Goal: Information Seeking & Learning: Learn about a topic

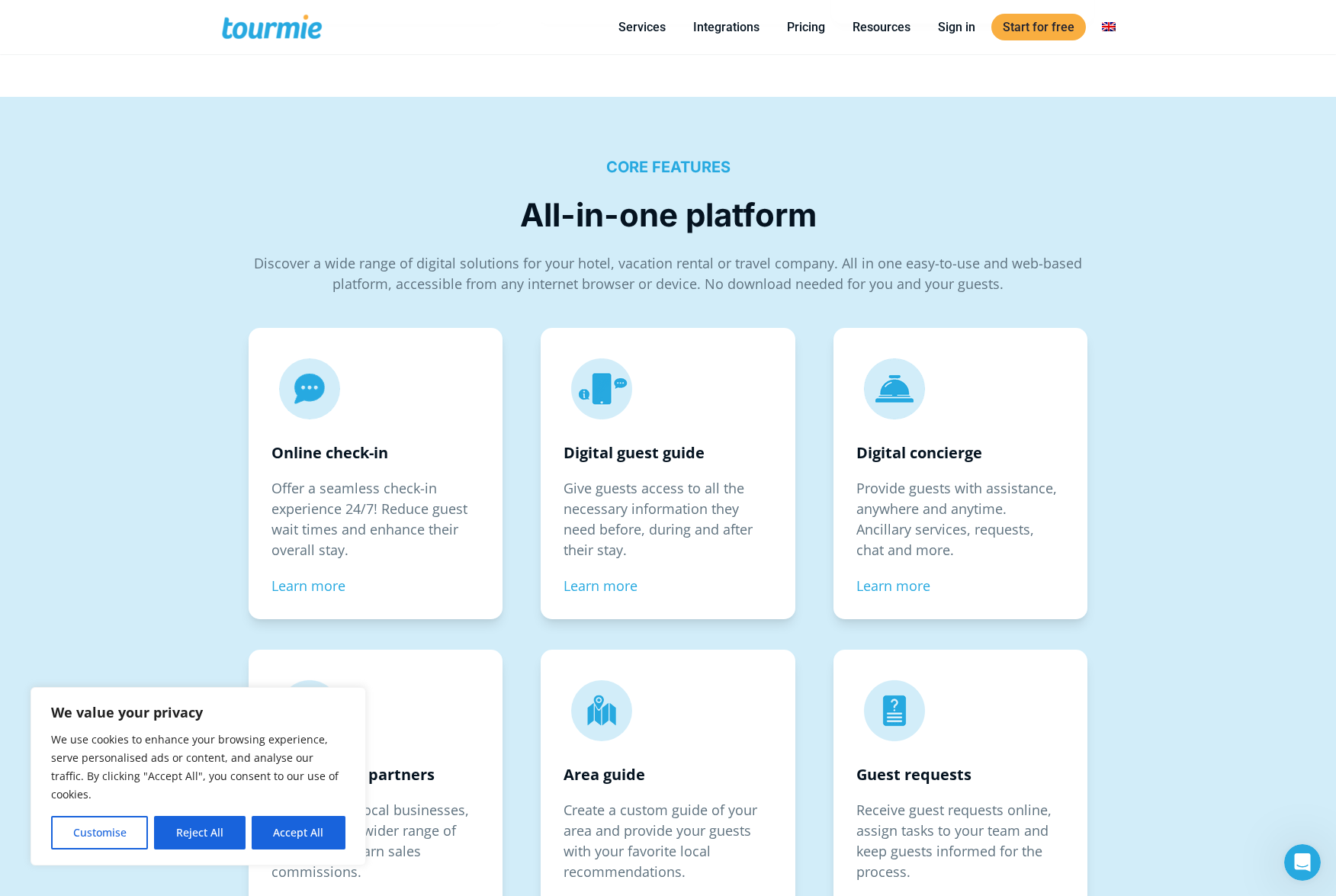
scroll to position [2353, 0]
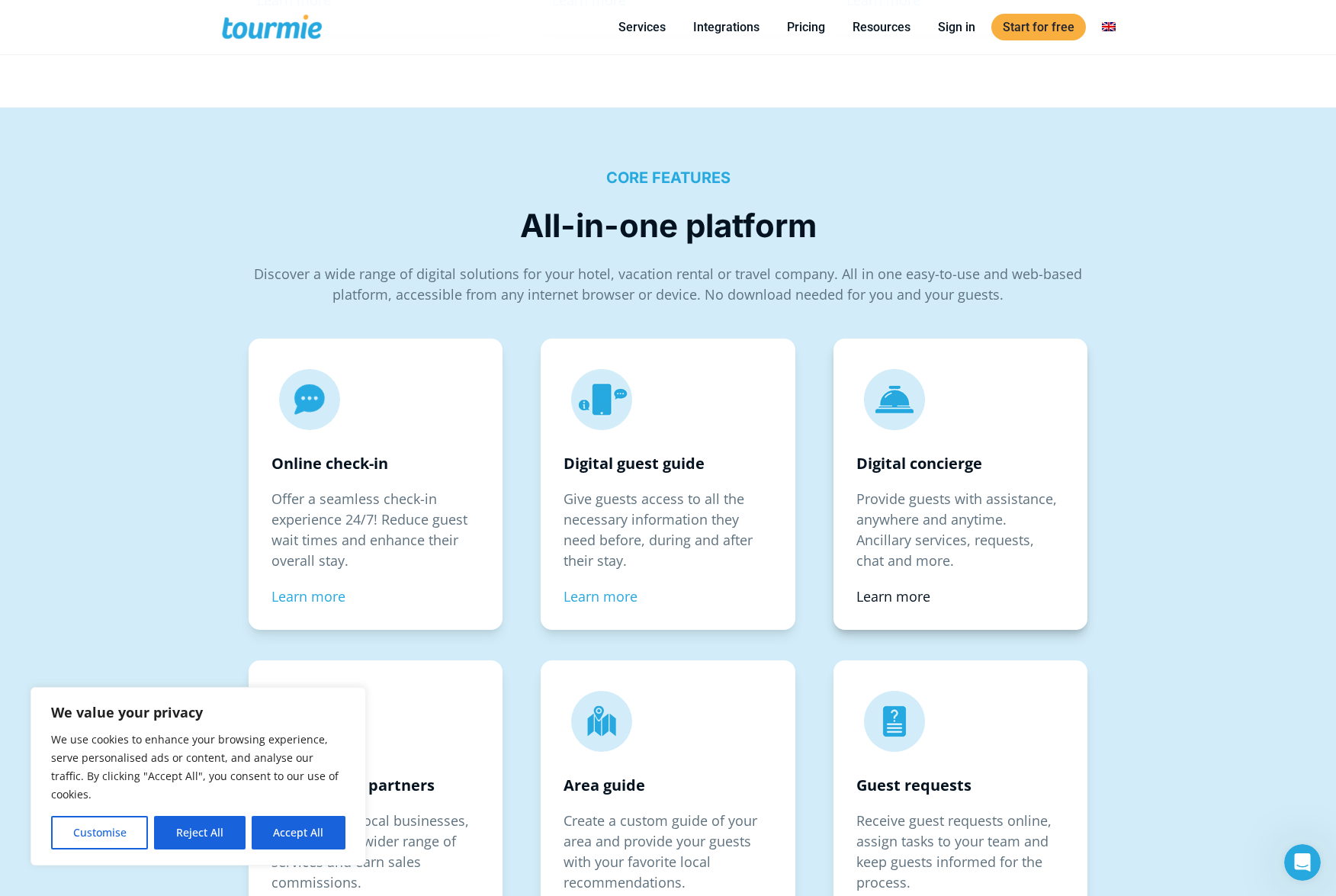
click at [909, 596] on link "Learn more" at bounding box center [893, 596] width 74 height 19
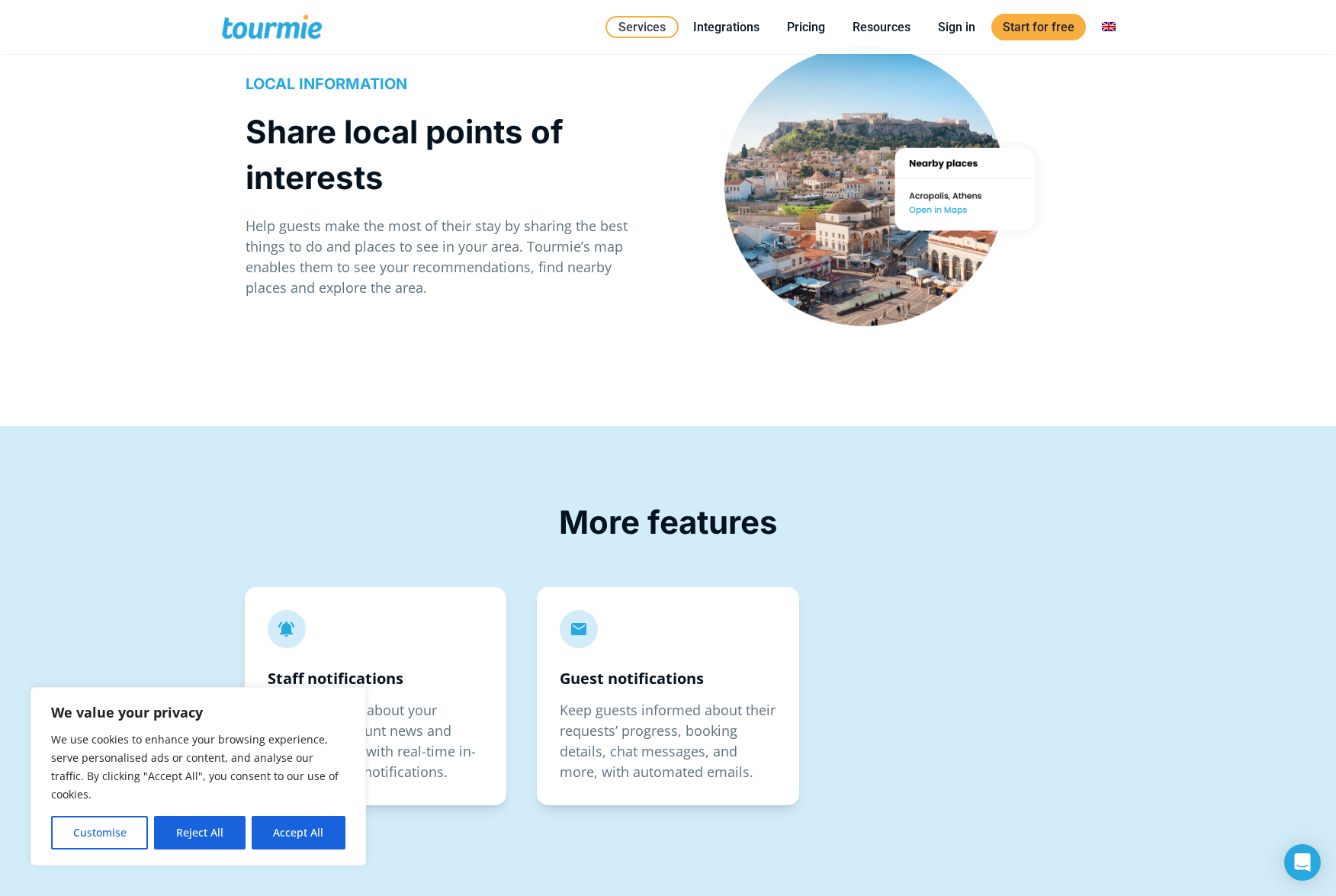
scroll to position [2579, 0]
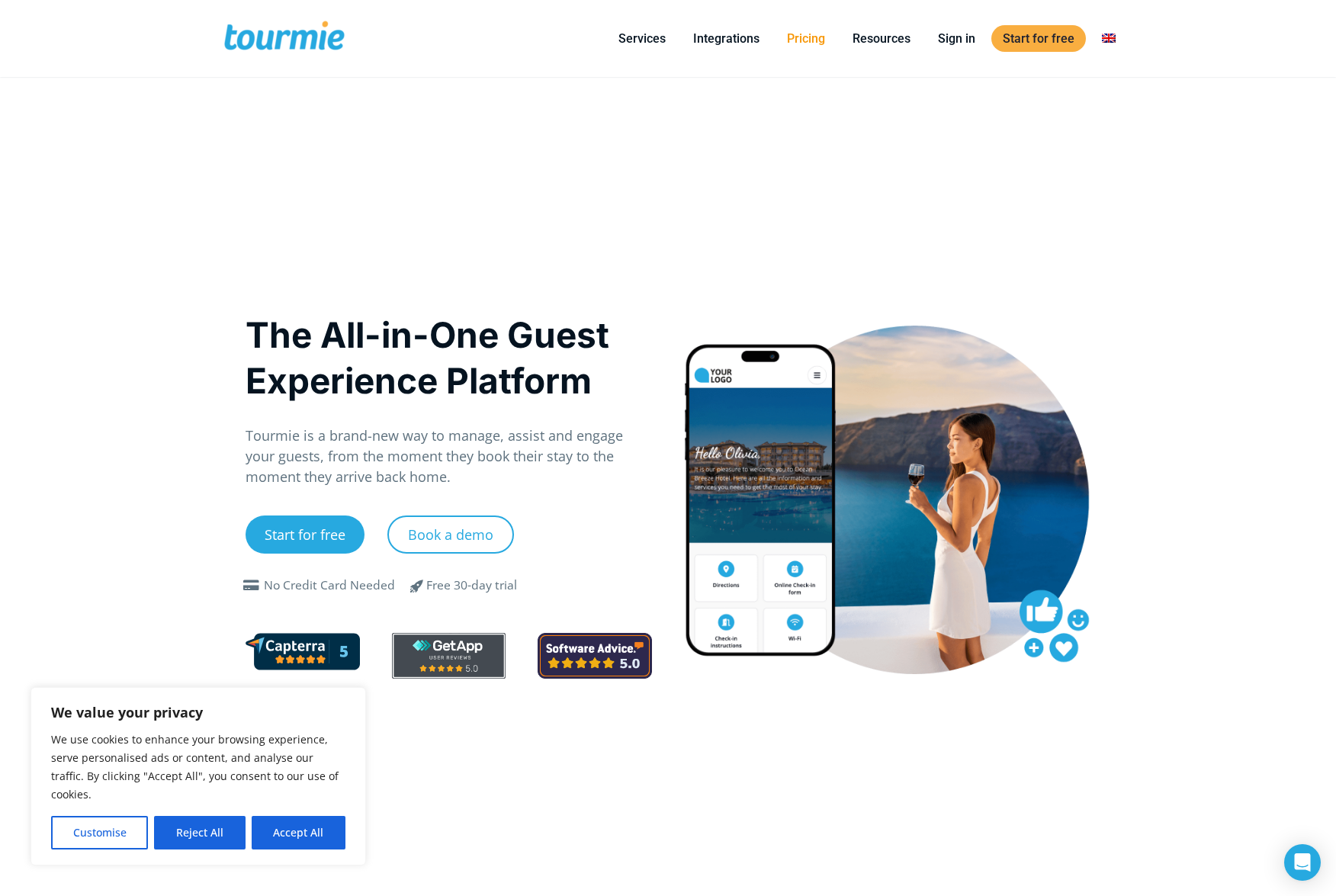
click at [817, 36] on link "Pricing" at bounding box center [806, 38] width 61 height 19
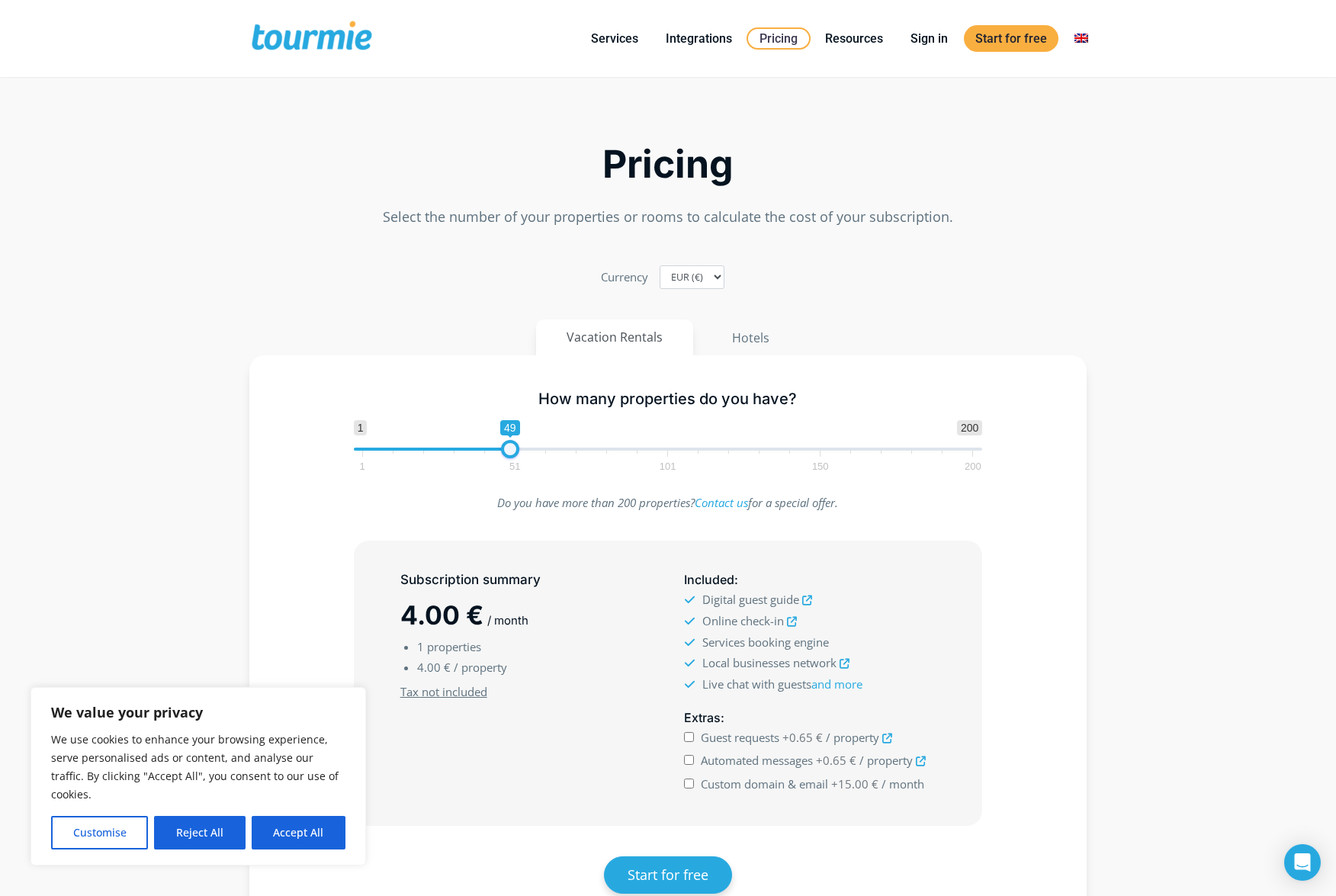
drag, startPoint x: 363, startPoint y: 448, endPoint x: 510, endPoint y: 443, distance: 147.1
click at [510, 443] on span at bounding box center [511, 449] width 19 height 19
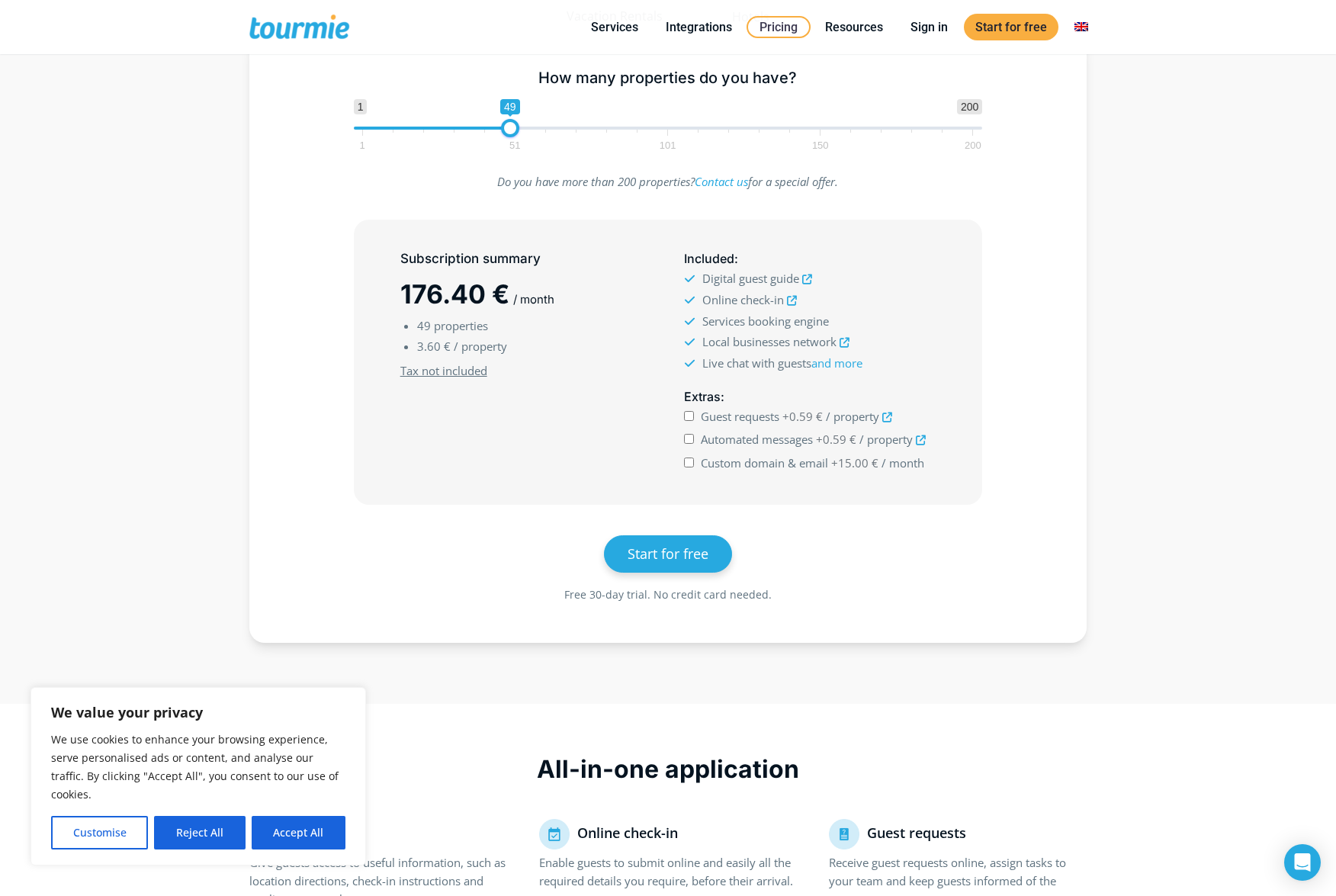
scroll to position [246, 0]
drag, startPoint x: 507, startPoint y: 128, endPoint x: 462, endPoint y: 128, distance: 45.0
click at [462, 128] on span at bounding box center [464, 127] width 19 height 19
drag, startPoint x: 462, startPoint y: 128, endPoint x: 420, endPoint y: 130, distance: 42.0
click at [430, 130] on span at bounding box center [439, 127] width 19 height 19
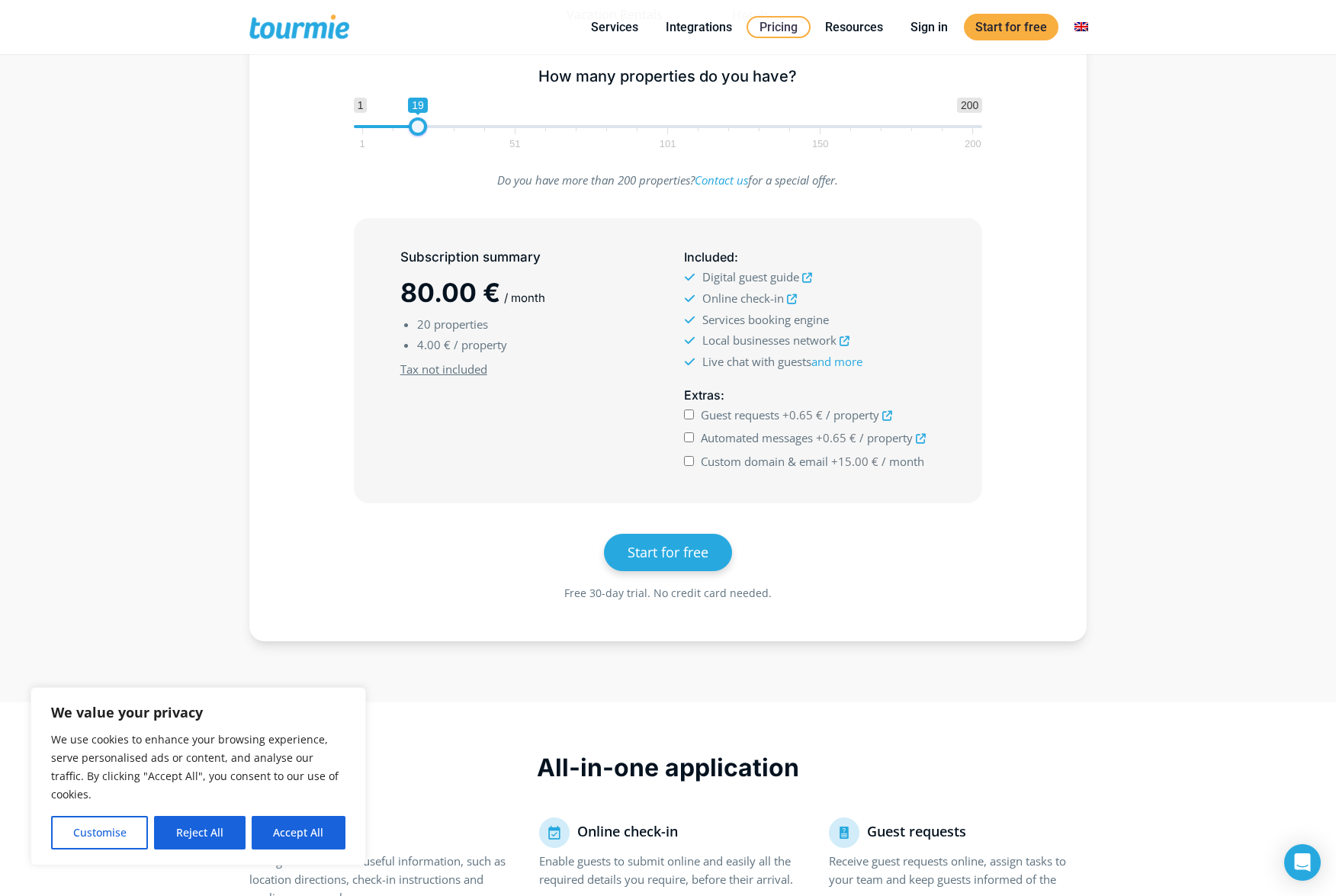
drag, startPoint x: 419, startPoint y: 129, endPoint x: 388, endPoint y: 129, distance: 31.0
click at [408, 129] on span at bounding box center [418, 127] width 19 height 19
type input "1"
drag, startPoint x: 398, startPoint y: 125, endPoint x: 273, endPoint y: 127, distance: 125.0
click at [273, 127] on div "How many properties do you have? 1 200 0 0 12 1 51 101 150 200 1" at bounding box center [668, 105] width 793 height 99
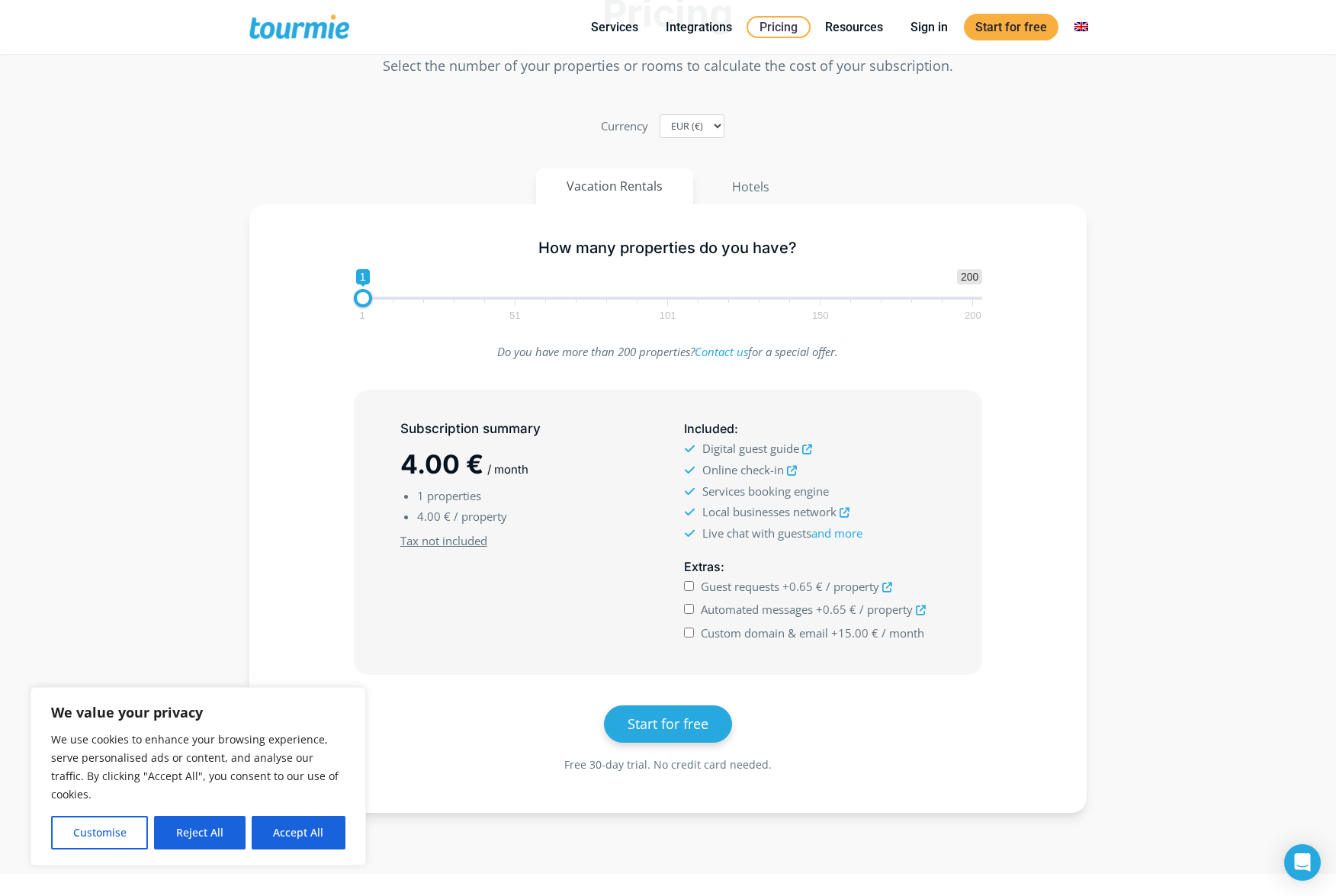
scroll to position [77, 0]
click at [696, 124] on select "EUR (€) USD ($) GBP (£)" at bounding box center [692, 124] width 65 height 24
select select "USD"
click at [694, 608] on input "Automated messages +0.77 $ / property" at bounding box center [689, 607] width 10 height 10
checkbox input "true"
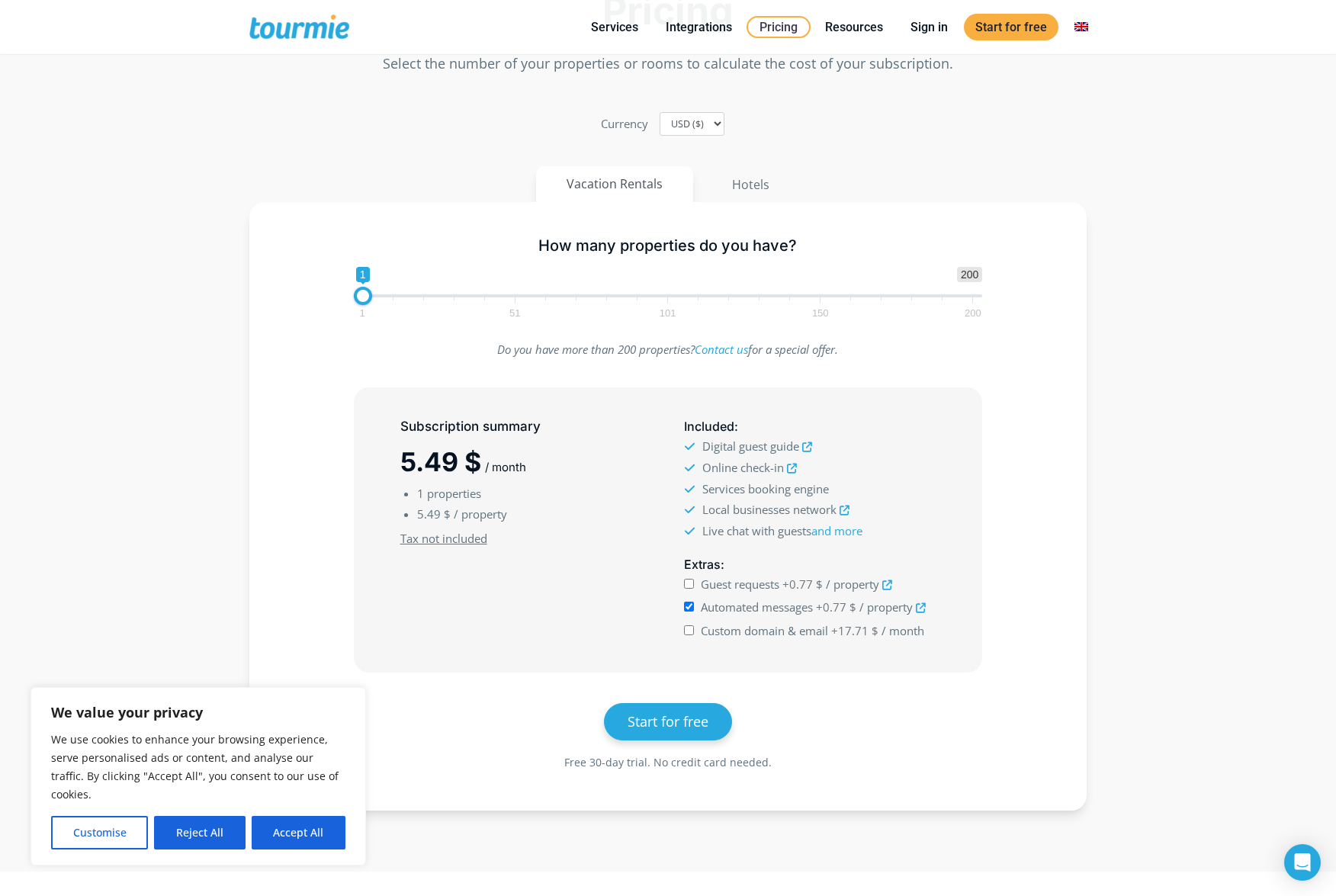
click at [923, 608] on icon at bounding box center [921, 608] width 10 height 10
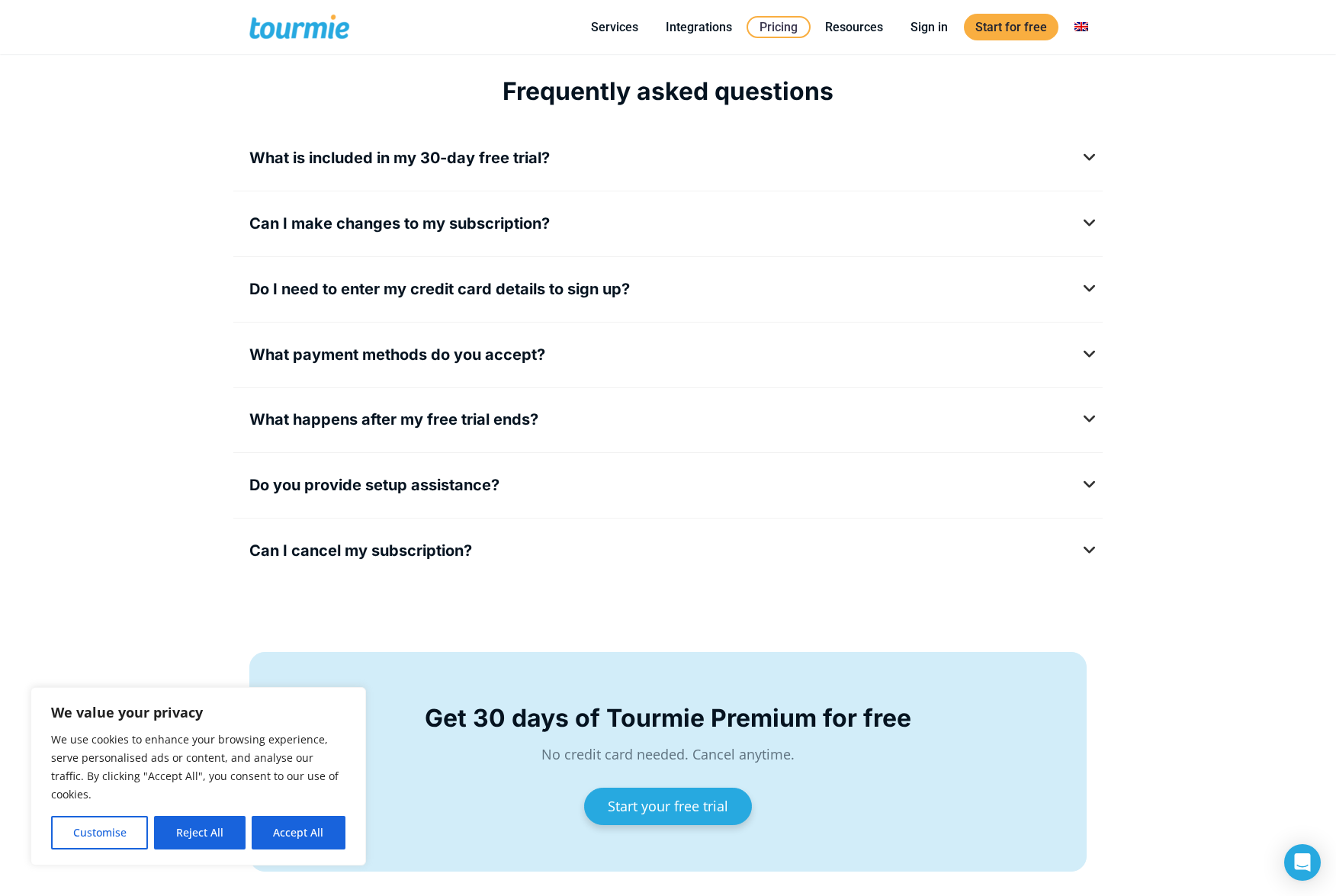
scroll to position [1889, 0]
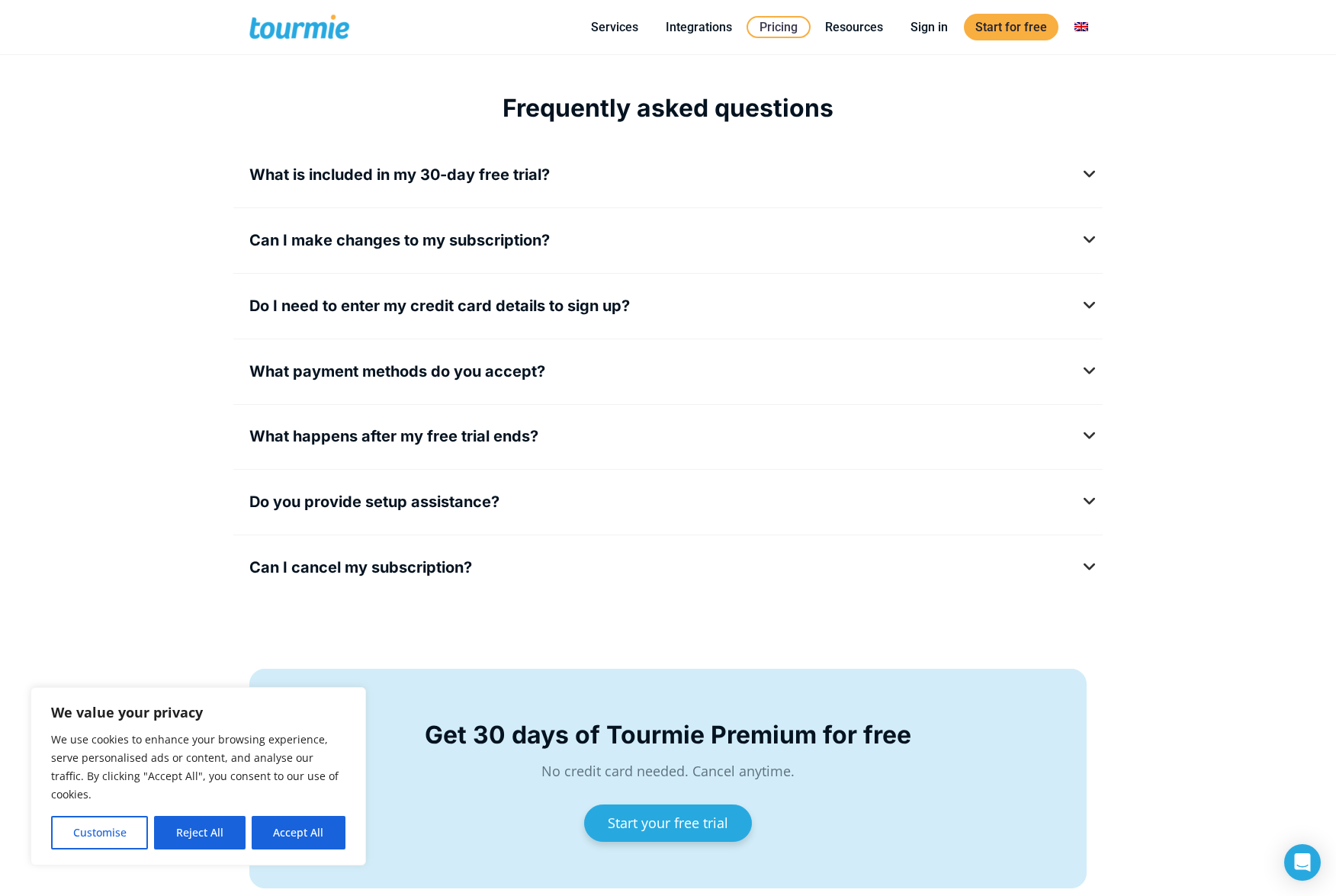
click at [639, 483] on div "What is included in my 30-day free trial? The free trial gives you 30-day acces…" at bounding box center [668, 374] width 837 height 435
click at [546, 522] on div "Do you provide setup assistance? Yes, we can provide you with setup assistance …" at bounding box center [667, 505] width 869 height 42
click at [490, 517] on div "Do you provide setup assistance? Yes, we can provide you with setup assistance …" at bounding box center [667, 505] width 869 height 42
click at [1087, 502] on h5 "Do you provide setup assistance?" at bounding box center [668, 502] width 837 height 19
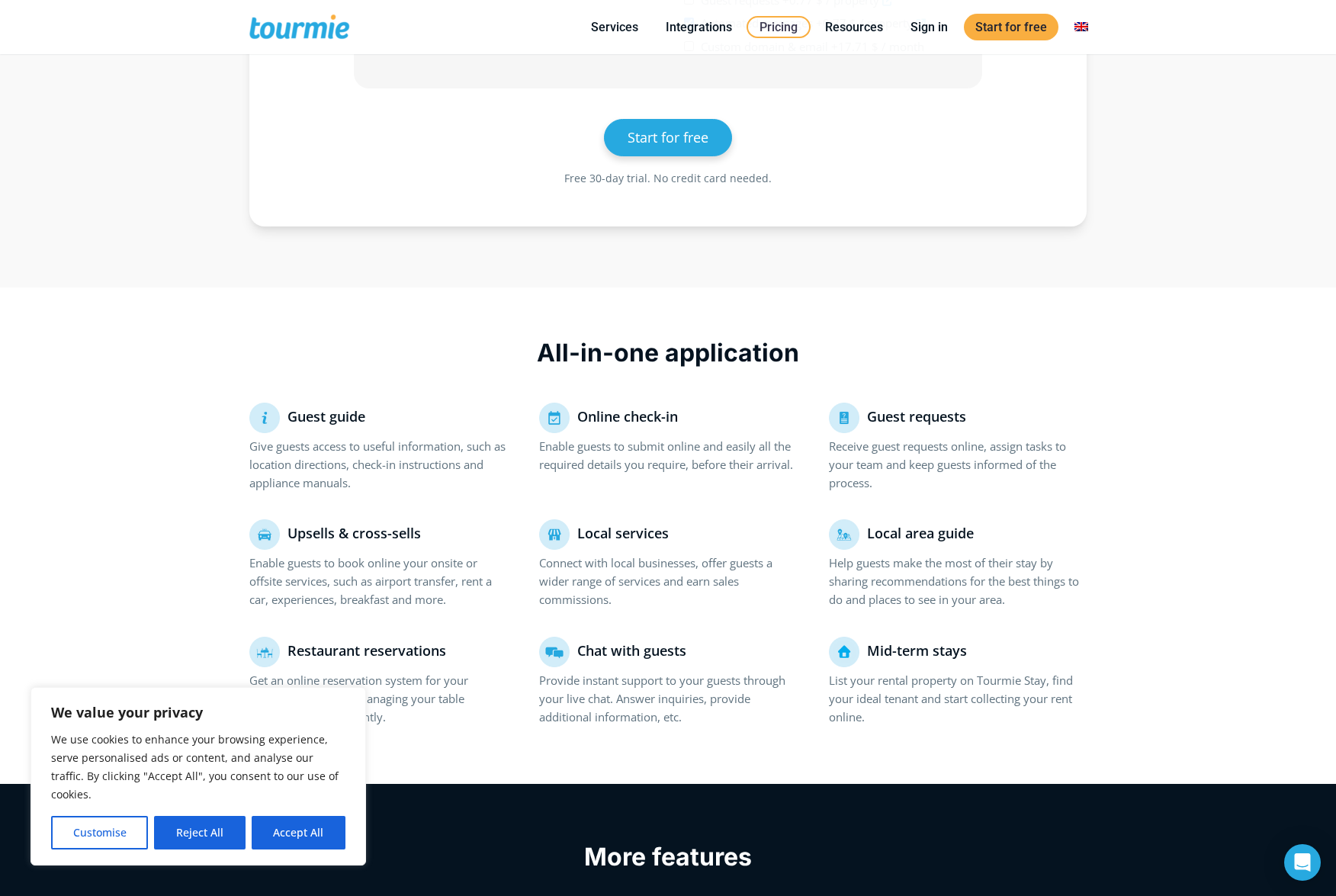
scroll to position [0, 0]
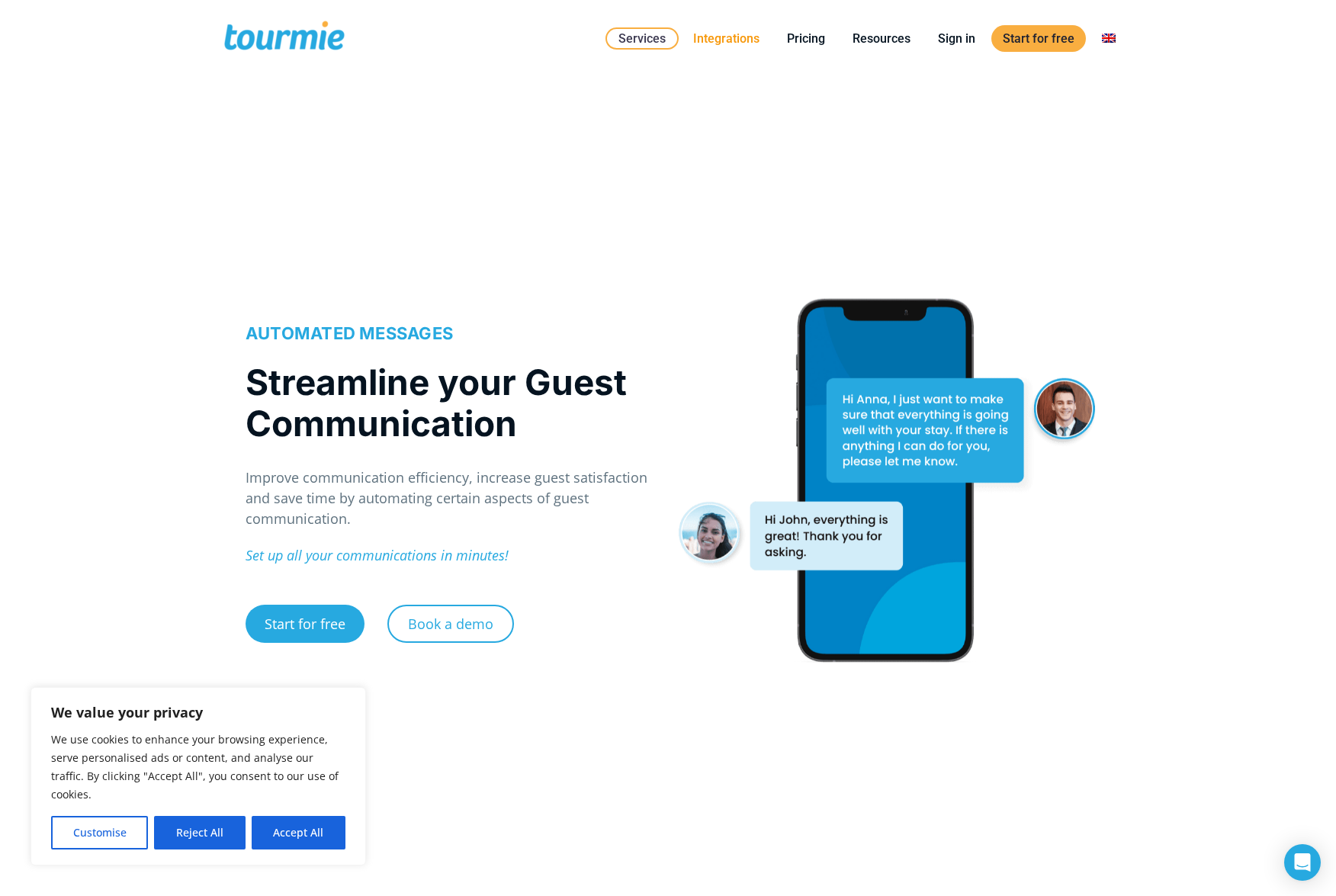
click at [730, 51] on li "Integrations" at bounding box center [726, 38] width 94 height 70
click at [730, 43] on link "Integrations" at bounding box center [726, 38] width 89 height 19
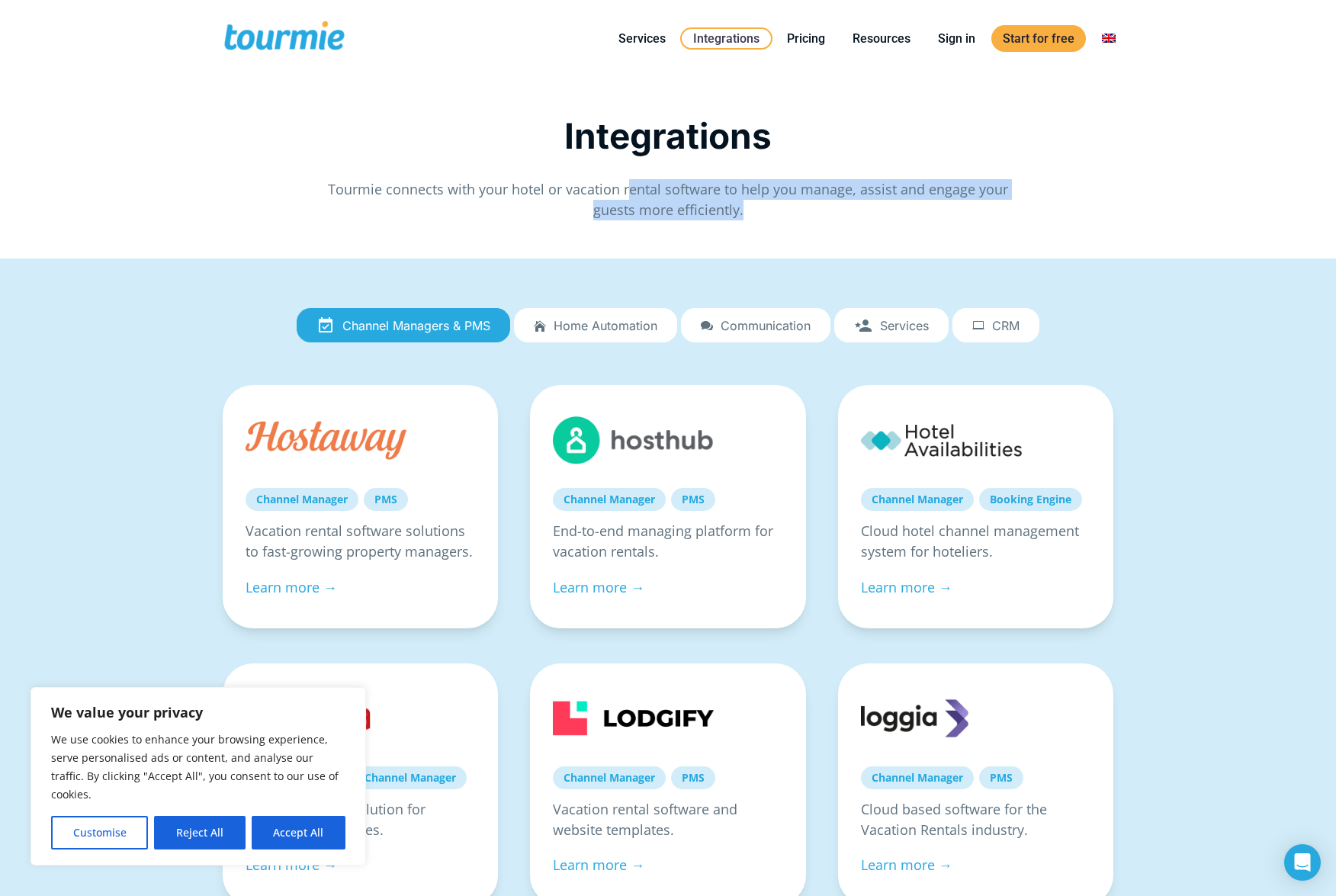
drag, startPoint x: 640, startPoint y: 195, endPoint x: 885, endPoint y: 201, distance: 245.1
click at [885, 201] on p "Tourmie connects with your hotel or vacation rental software to help you manage…" at bounding box center [668, 200] width 686 height 41
click at [728, 229] on div "Integrations Tourmie connects with your hotel or vacation rental software to he…" at bounding box center [668, 175] width 924 height 121
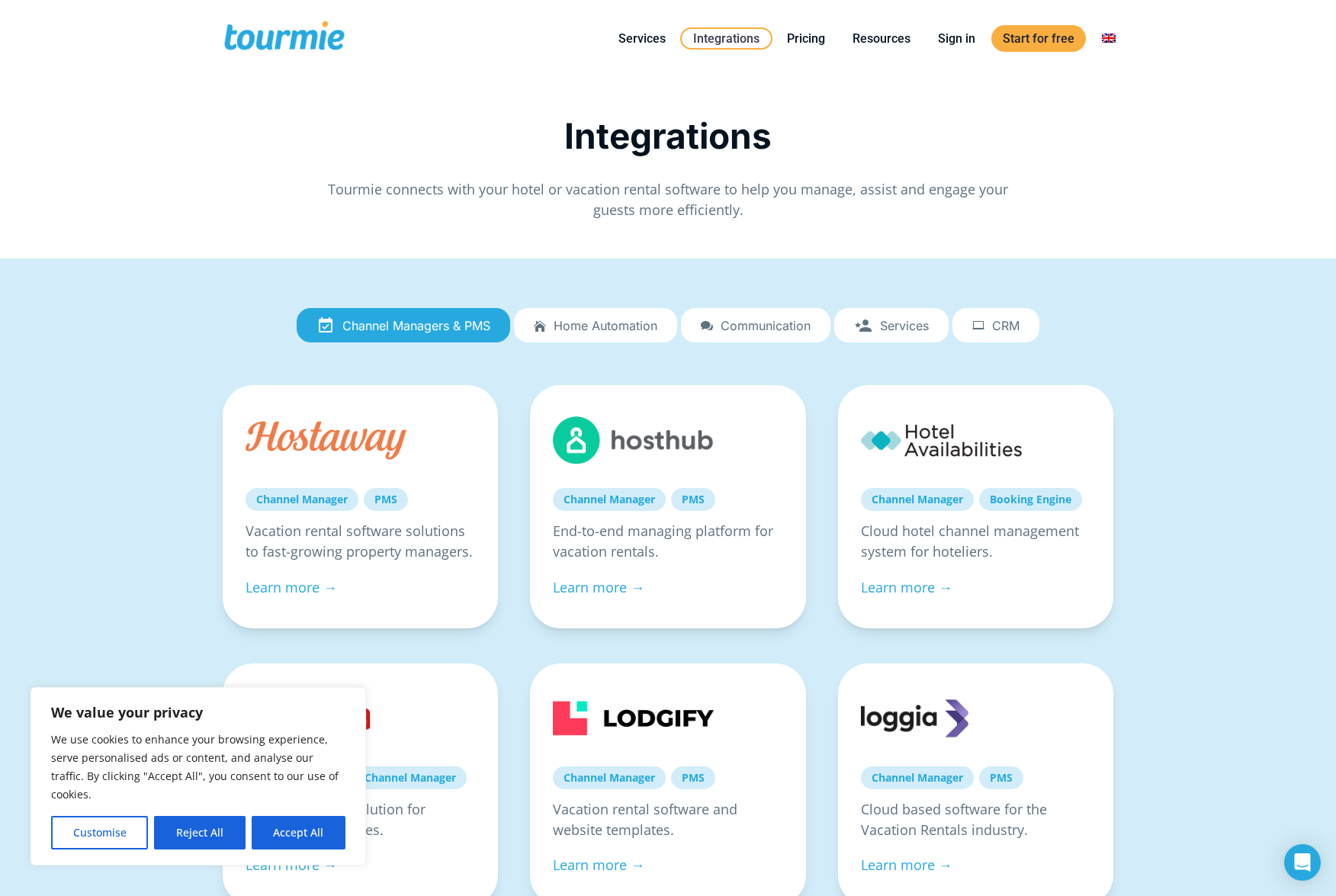
click at [743, 324] on span "Communication" at bounding box center [766, 326] width 90 height 14
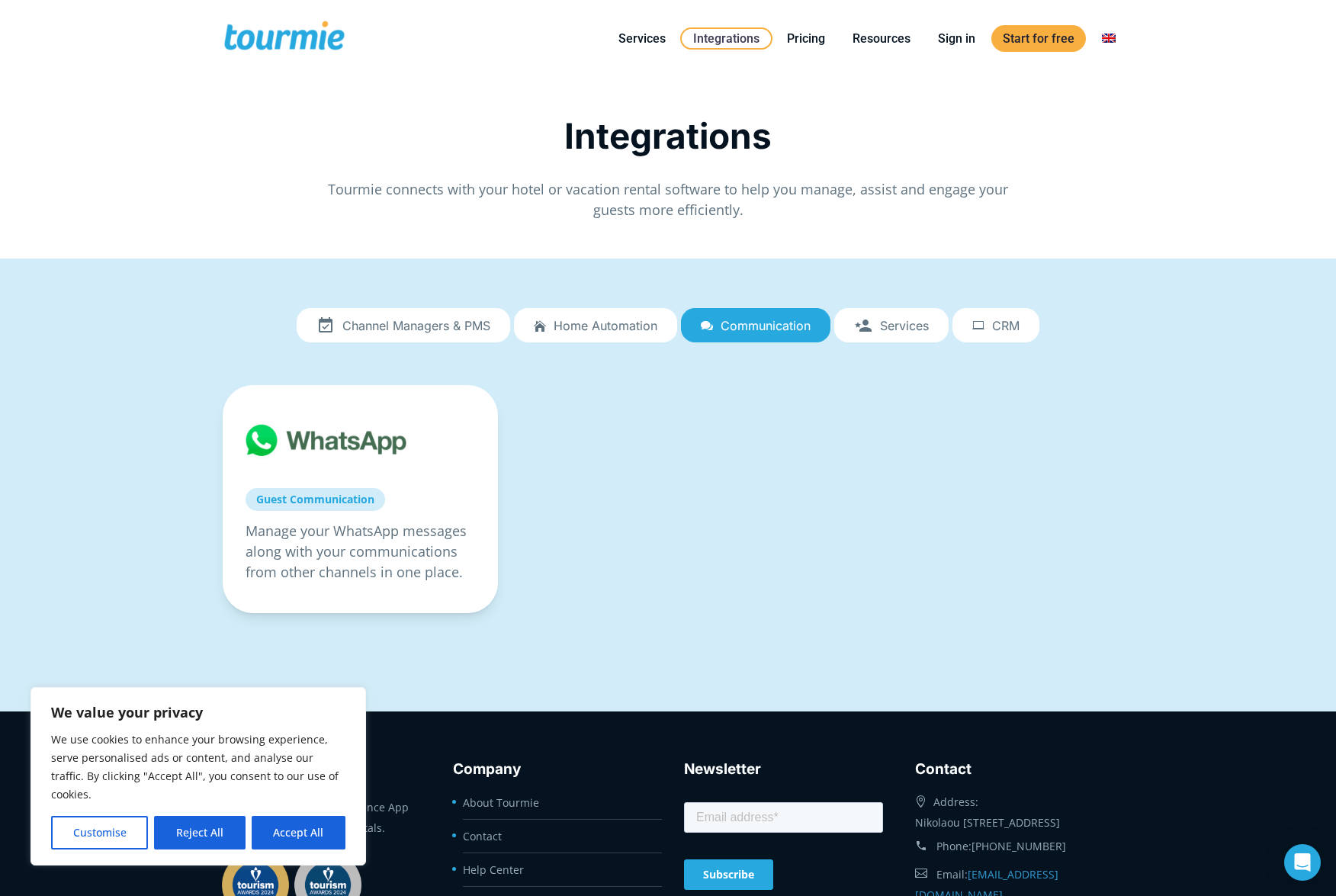
click at [439, 334] on link "Channel Managers & PMS" at bounding box center [403, 325] width 214 height 35
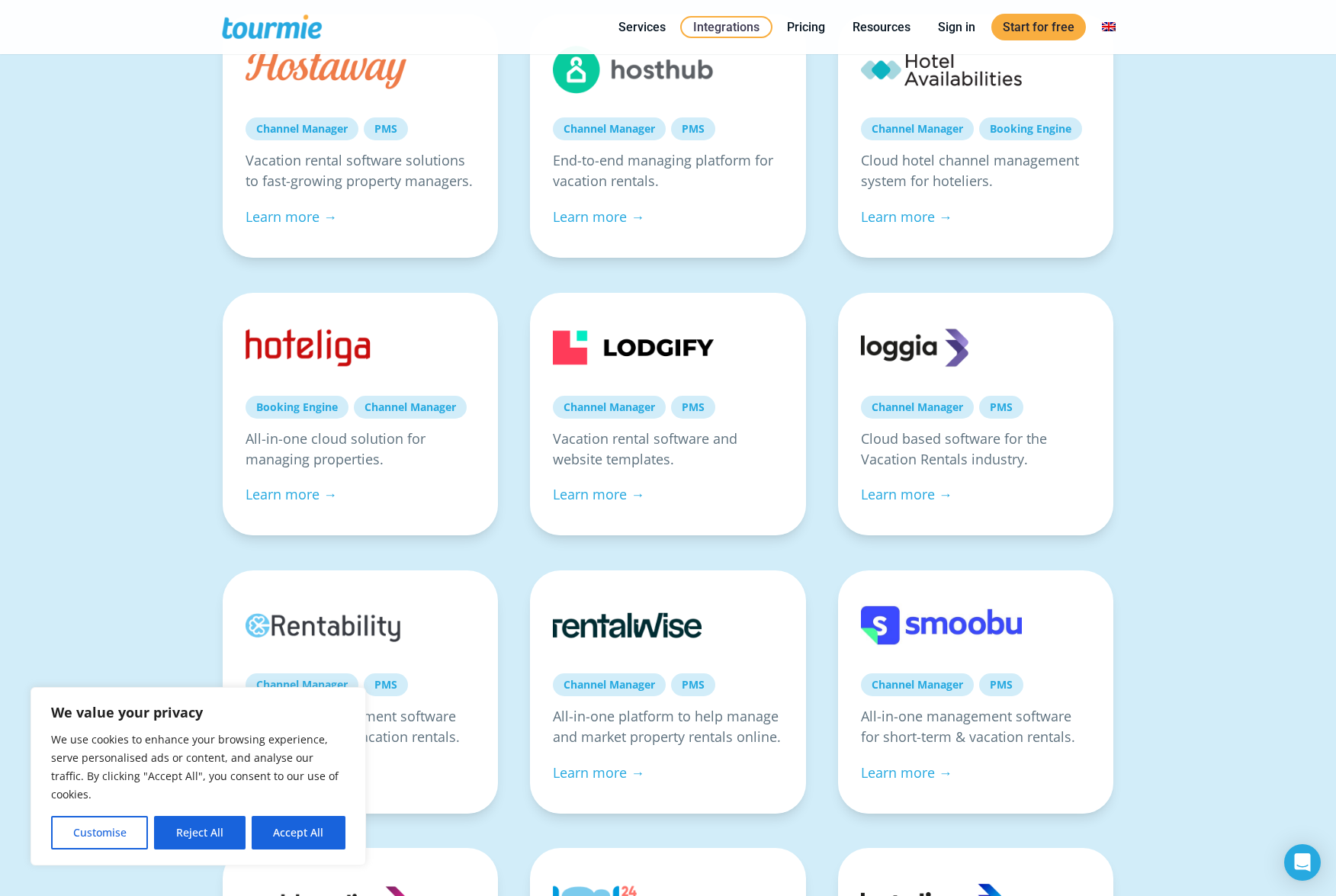
scroll to position [388, 0]
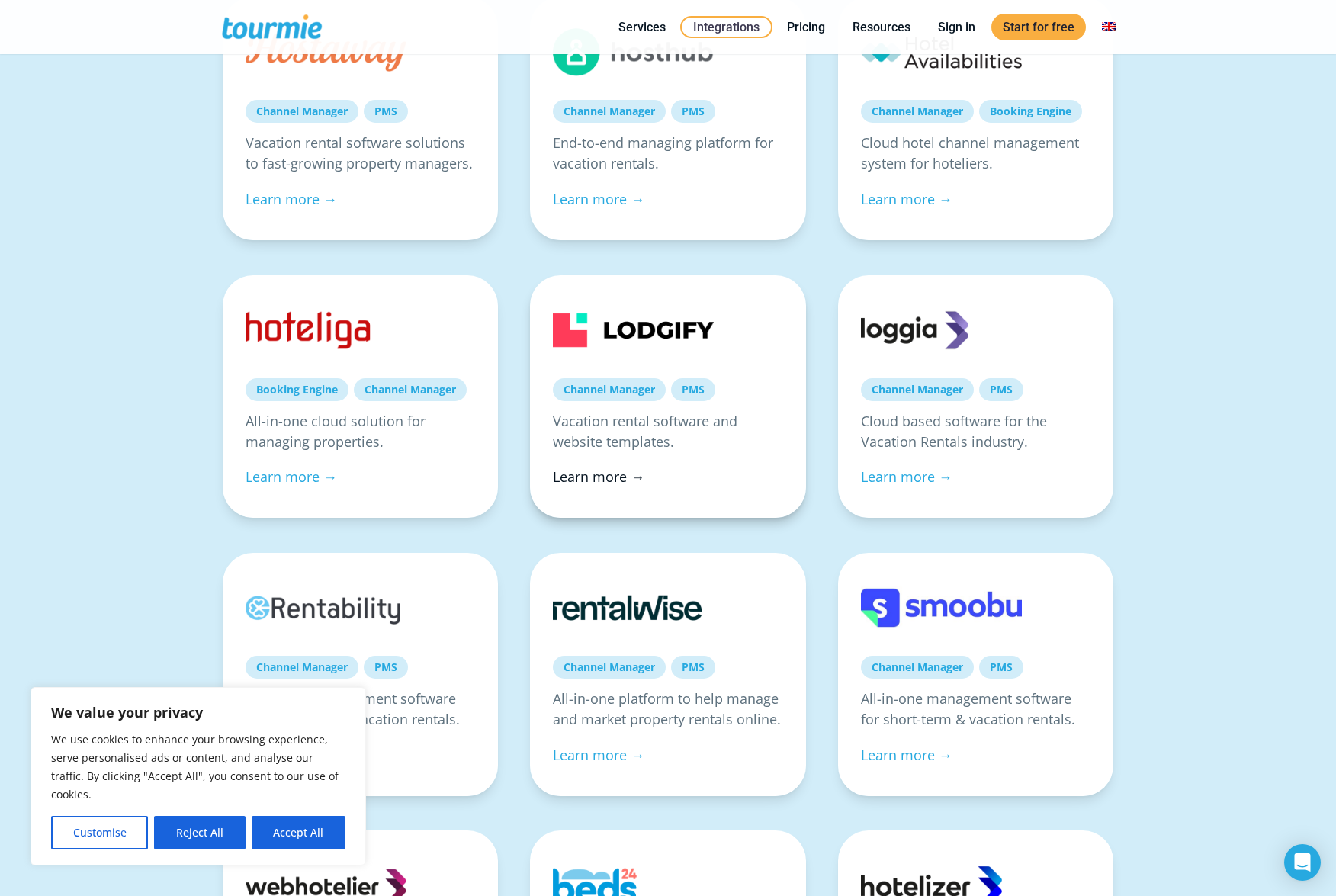
click at [635, 472] on link "Learn more →" at bounding box center [599, 477] width 92 height 19
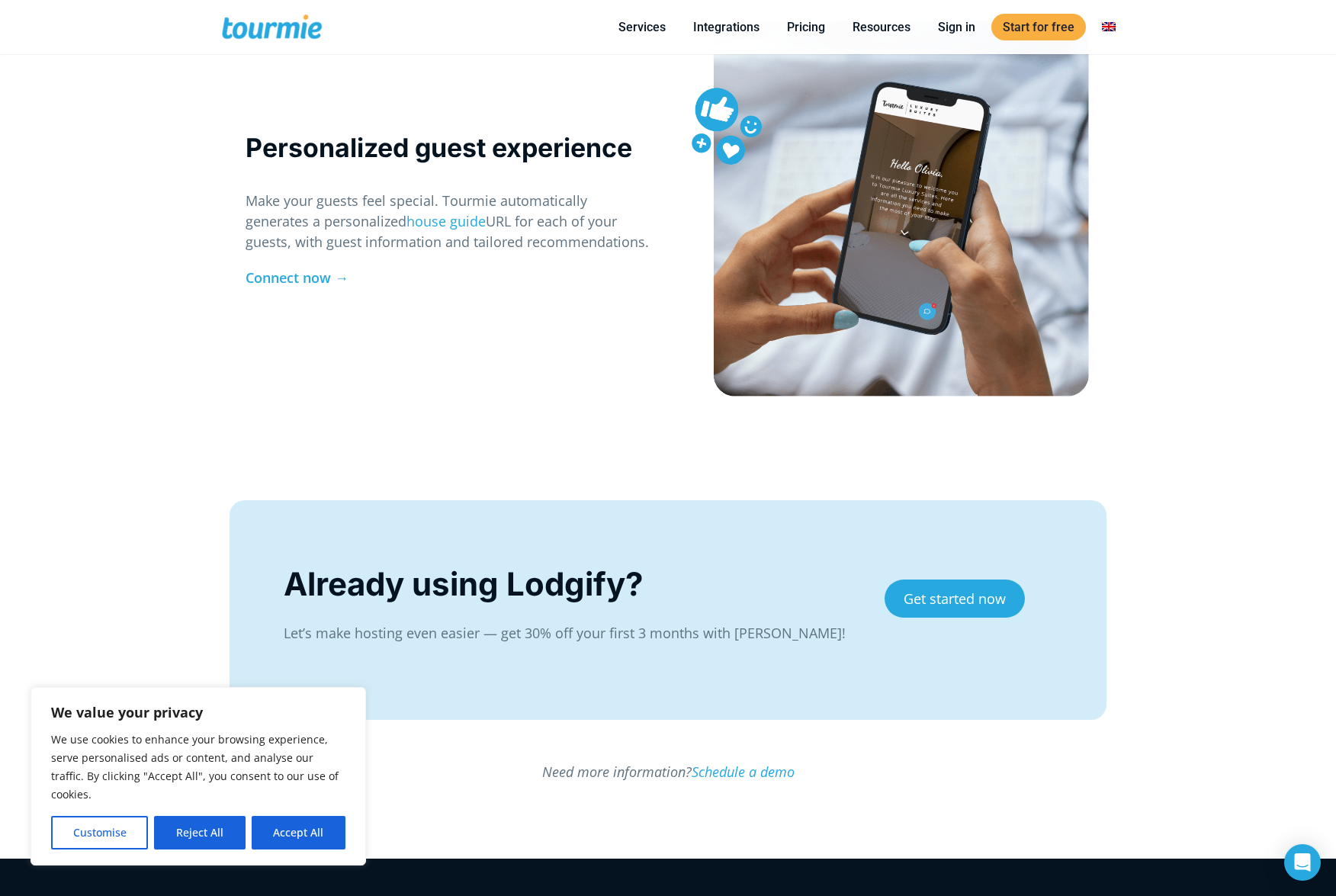
scroll to position [2738, 0]
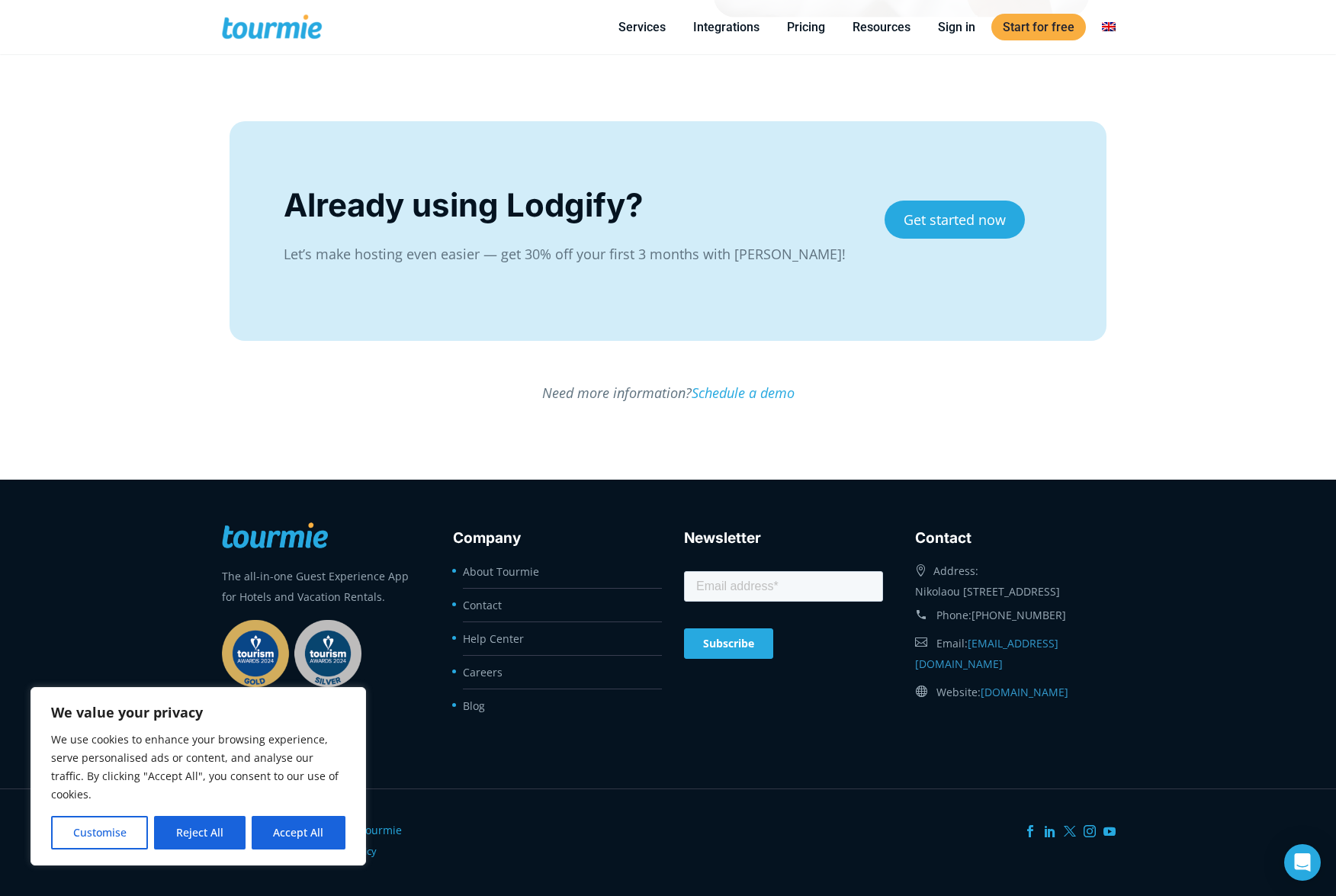
click at [226, 823] on button "Reject All" at bounding box center [199, 832] width 91 height 33
